Goal: Complete application form

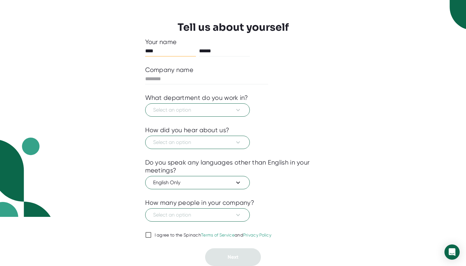
scroll to position [49, 0]
click at [243, 111] on button "Select an option" at bounding box center [197, 109] width 105 height 13
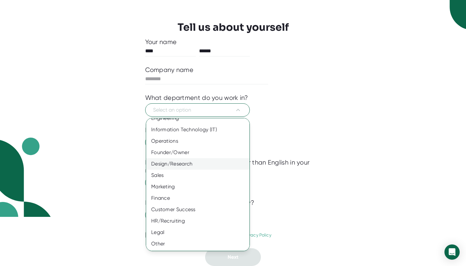
scroll to position [18, 0]
click at [290, 129] on div at bounding box center [233, 133] width 466 height 266
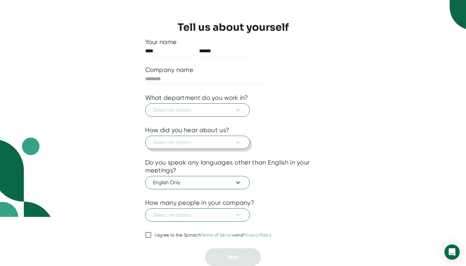
click at [237, 139] on icon at bounding box center [239, 143] width 8 height 8
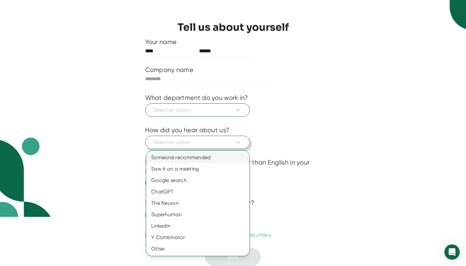
click at [206, 156] on div "Someone recommended" at bounding box center [197, 157] width 103 height 11
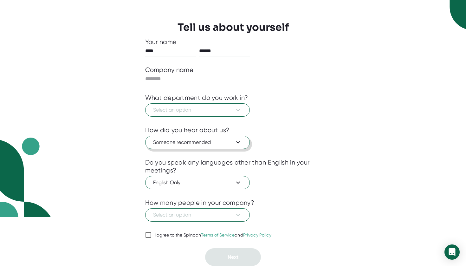
scroll to position [49, 0]
click at [152, 234] on icon at bounding box center [149, 235] width 8 height 8
click at [152, 234] on input "I agree to the Spinach Terms of Service and Privacy Policy" at bounding box center [148, 235] width 6 height 8
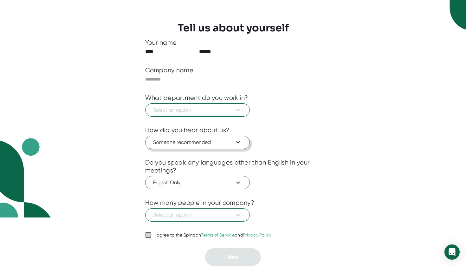
checkbox input "true"
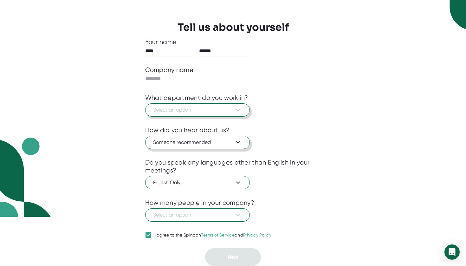
click at [230, 113] on span "Select an option" at bounding box center [197, 110] width 89 height 8
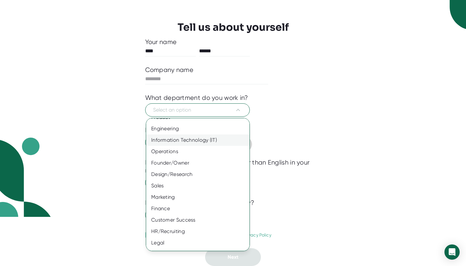
scroll to position [18, 0]
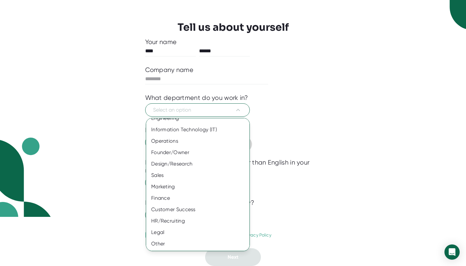
click at [298, 135] on div at bounding box center [233, 133] width 466 height 266
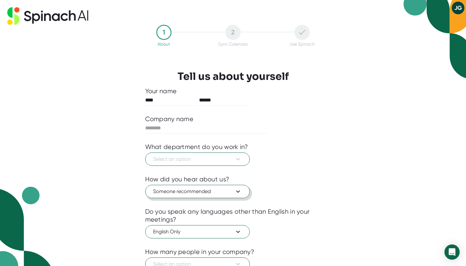
scroll to position [0, 0]
click at [237, 32] on div "2" at bounding box center [233, 32] width 15 height 15
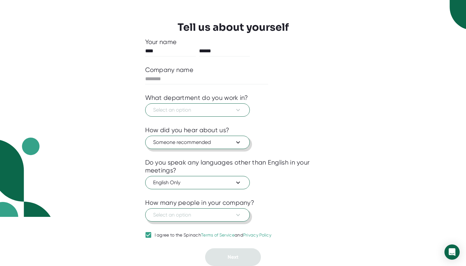
scroll to position [49, 0]
click at [233, 216] on span "Select an option" at bounding box center [197, 215] width 89 height 8
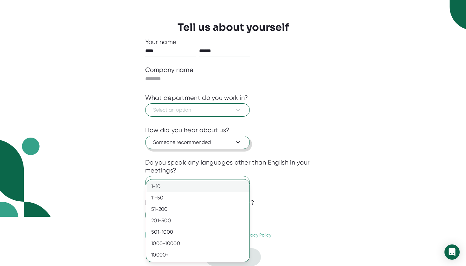
click at [196, 183] on div "1-10" at bounding box center [197, 186] width 103 height 11
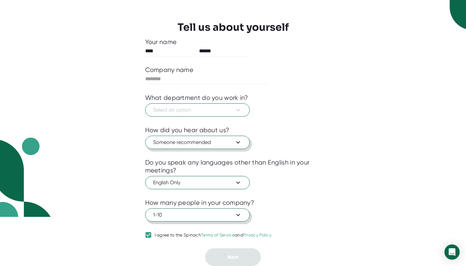
click at [223, 214] on span "1-10" at bounding box center [197, 215] width 89 height 8
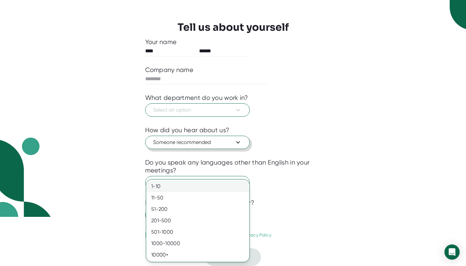
click at [208, 190] on div "1-10" at bounding box center [197, 186] width 103 height 11
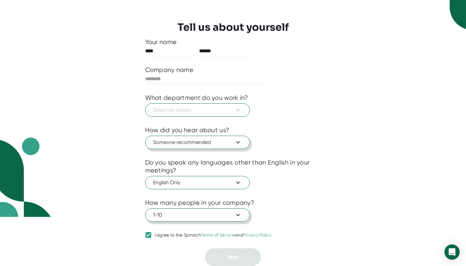
click at [186, 217] on span "1-10" at bounding box center [197, 215] width 89 height 8
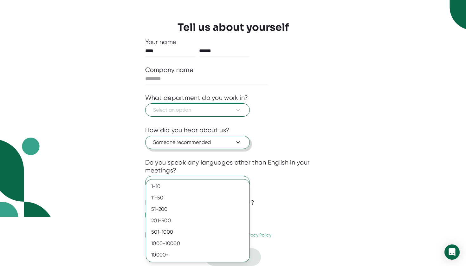
click at [293, 216] on div at bounding box center [233, 133] width 466 height 266
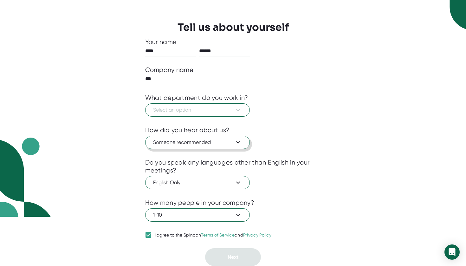
click at [254, 100] on div "What department do you work in?" at bounding box center [233, 98] width 176 height 8
click at [211, 112] on span "Select an option" at bounding box center [197, 110] width 89 height 8
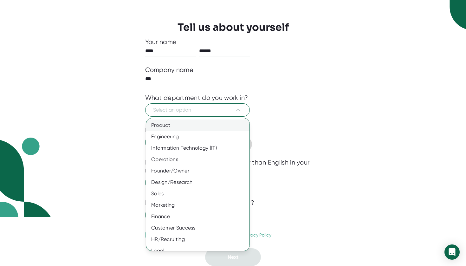
click at [199, 127] on div "Product" at bounding box center [197, 125] width 103 height 11
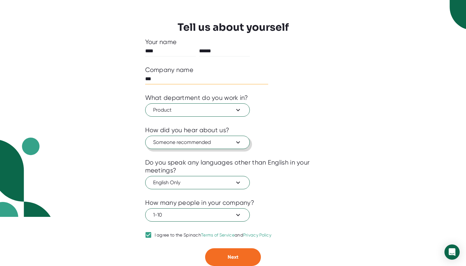
click at [204, 79] on input "***" at bounding box center [206, 79] width 123 height 10
type input "*"
click at [217, 117] on div at bounding box center [233, 122] width 176 height 10
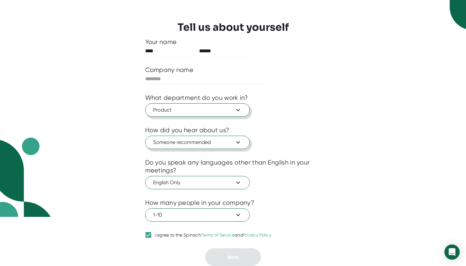
click at [217, 111] on span "Product" at bounding box center [197, 110] width 89 height 8
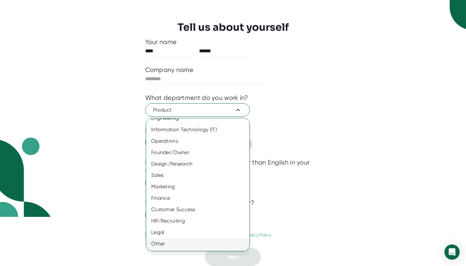
scroll to position [18, 0]
click at [182, 246] on div "Other" at bounding box center [197, 243] width 103 height 11
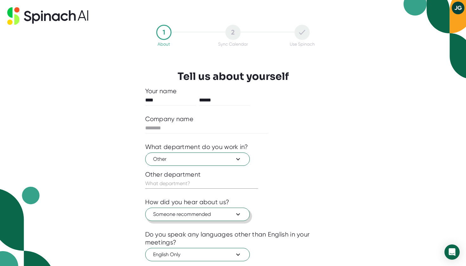
scroll to position [0, 0]
click at [454, 254] on icon "Open Intercom Messenger" at bounding box center [452, 252] width 8 height 8
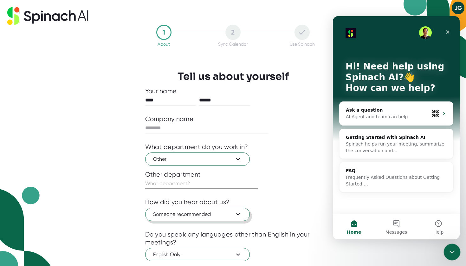
click at [453, 253] on icon "Close Intercom Messenger" at bounding box center [452, 252] width 8 height 8
